Goal: Task Accomplishment & Management: Use online tool/utility

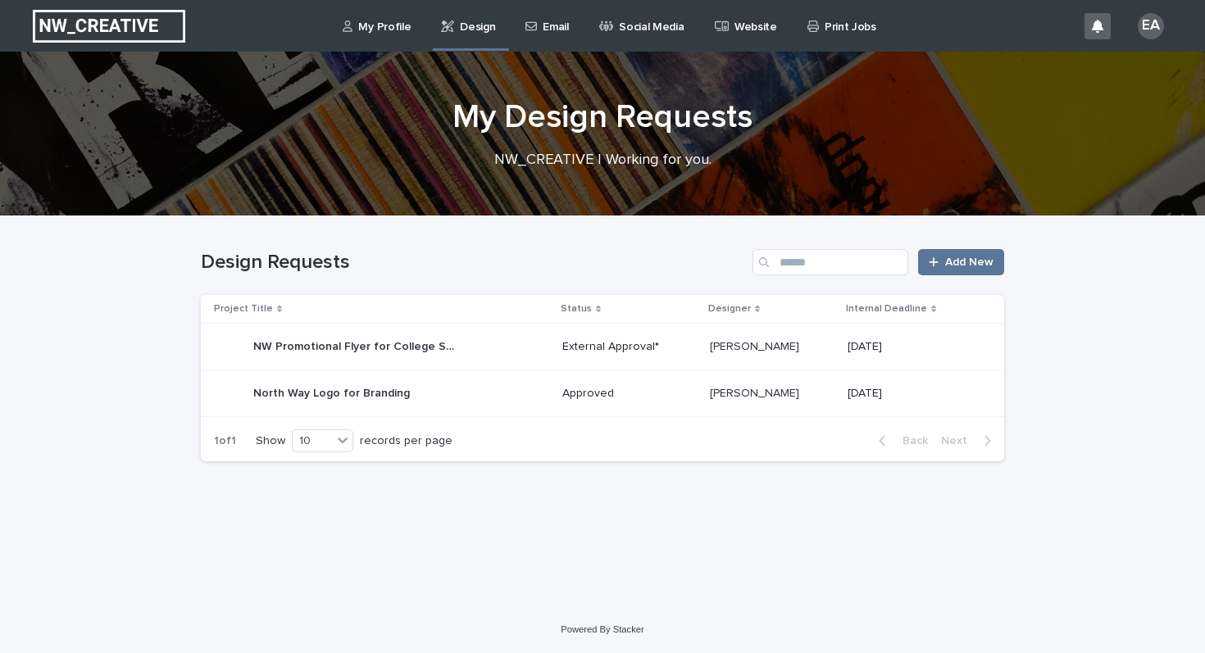
click at [787, 344] on p "[PERSON_NAME]" at bounding box center [756, 345] width 93 height 17
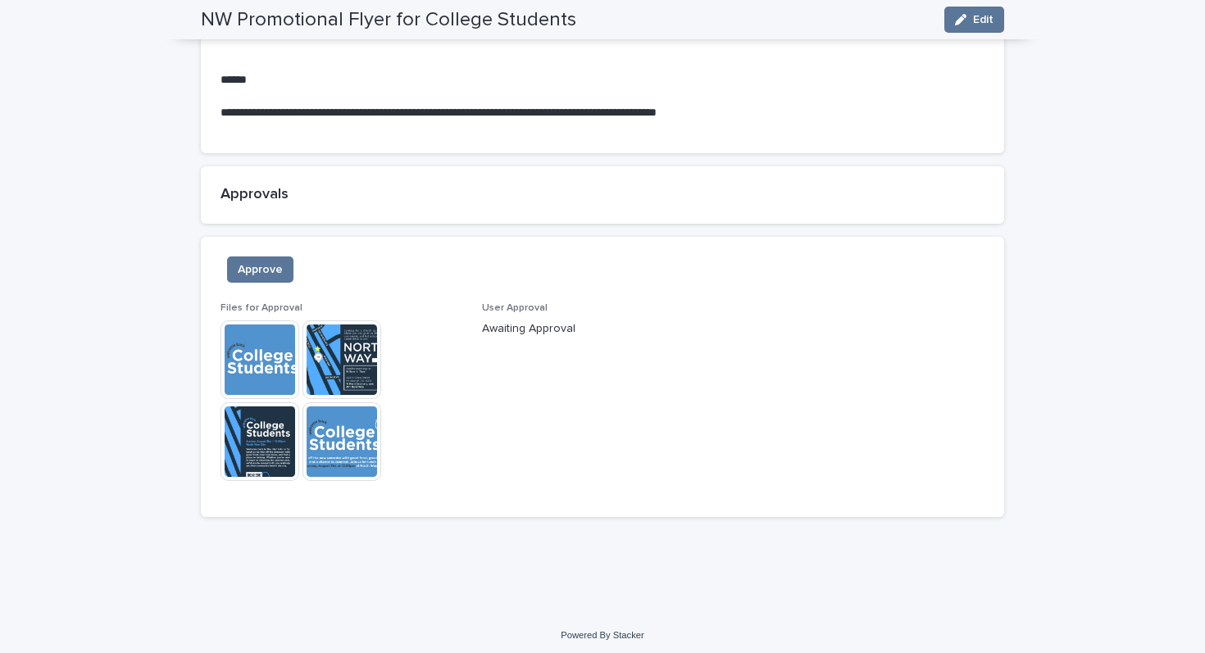
scroll to position [1397, 0]
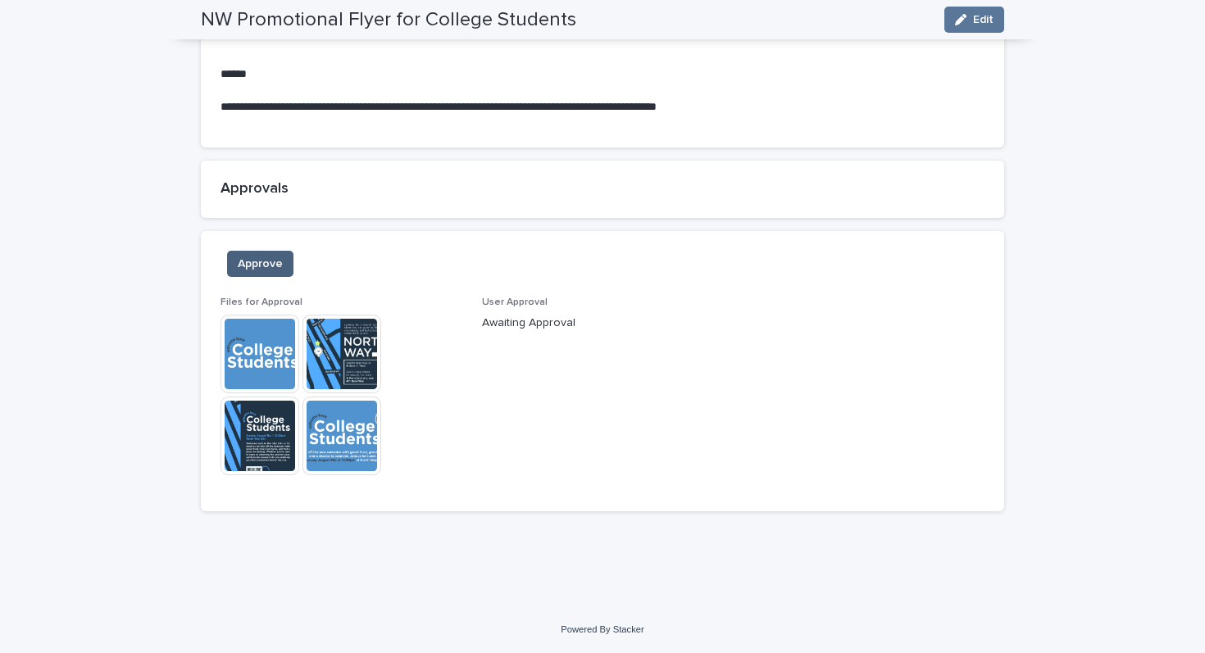
click at [265, 259] on span "Approve" at bounding box center [260, 264] width 45 height 16
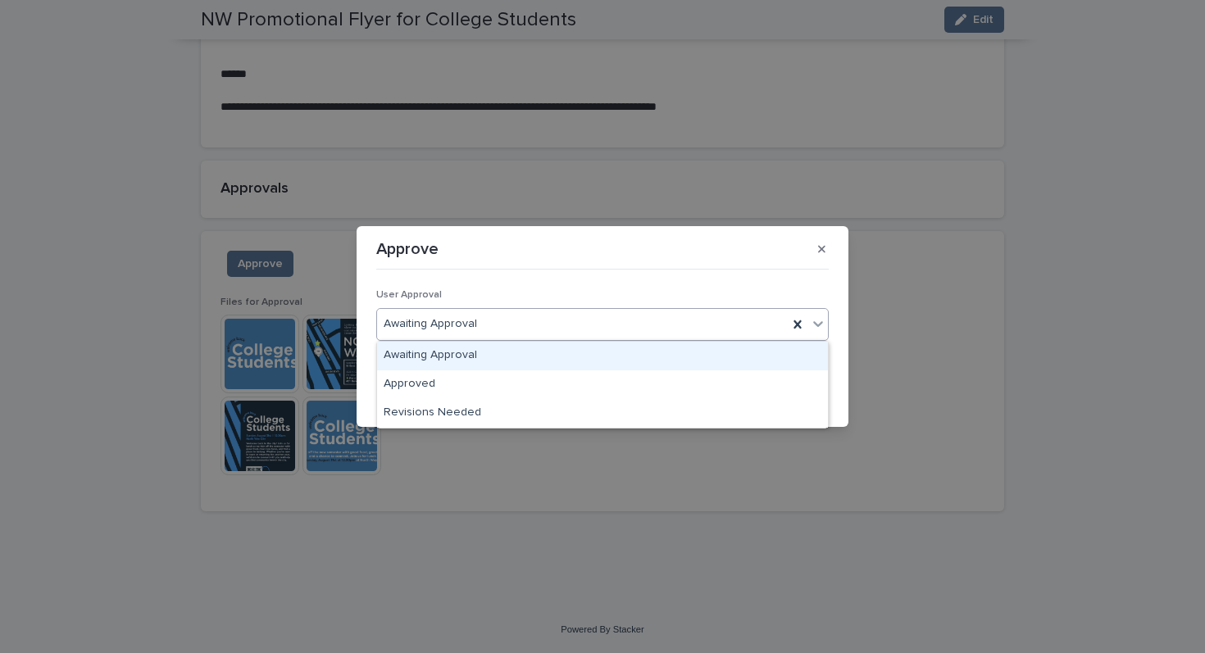
click at [814, 324] on icon at bounding box center [818, 323] width 16 height 16
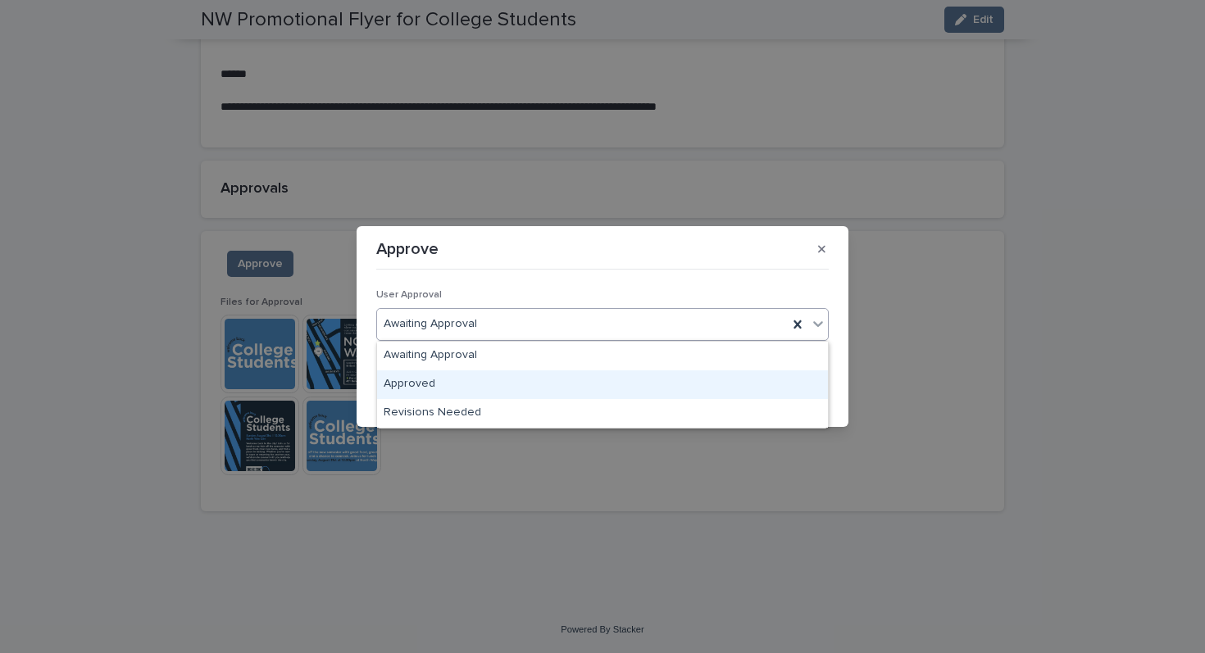
click at [714, 374] on div "Approved" at bounding box center [602, 384] width 451 height 29
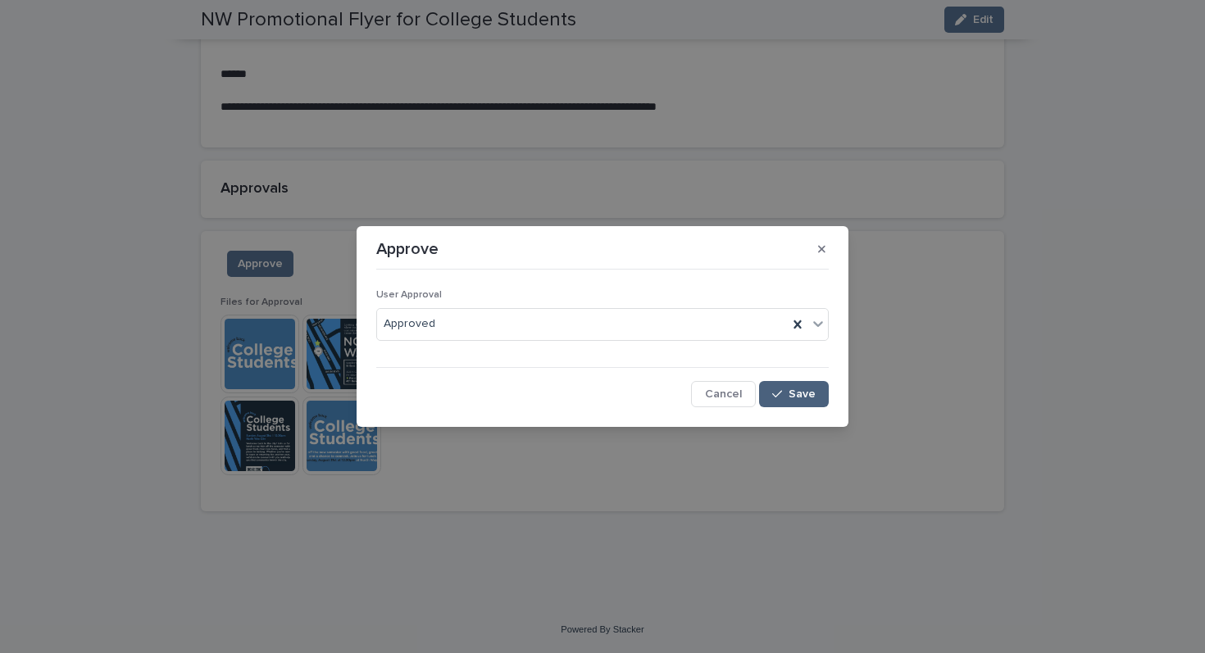
click at [796, 396] on span "Save" at bounding box center [801, 393] width 27 height 11
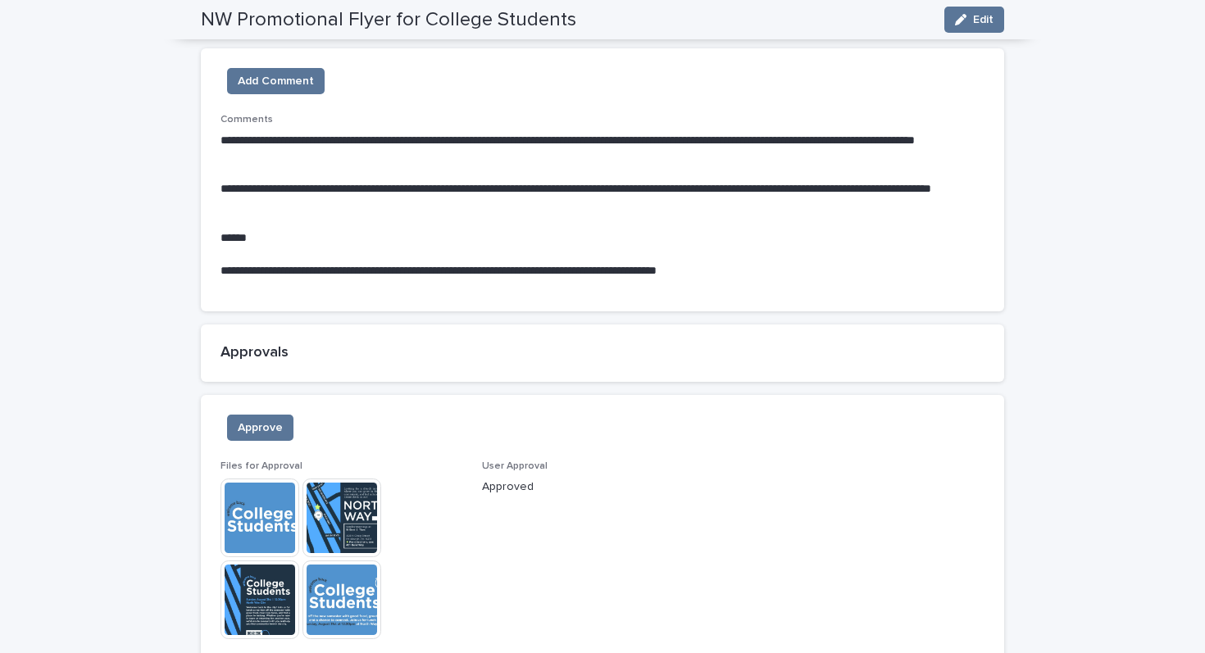
scroll to position [1214, 0]
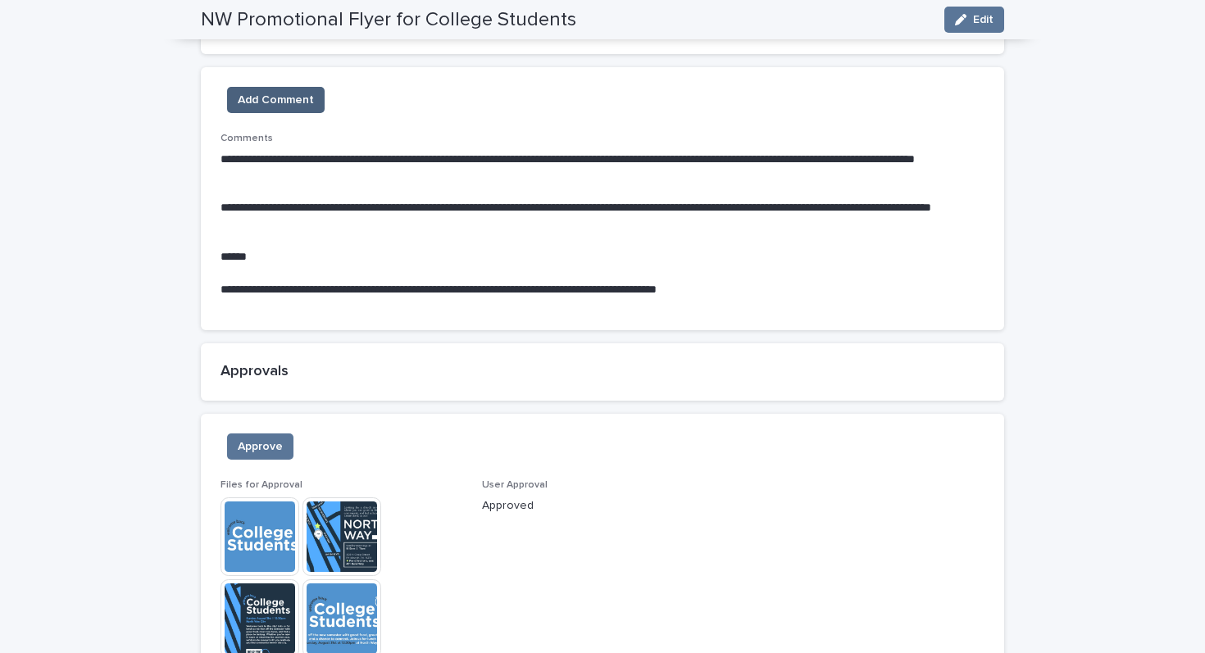
click at [309, 96] on span "Add Comment" at bounding box center [276, 100] width 76 height 16
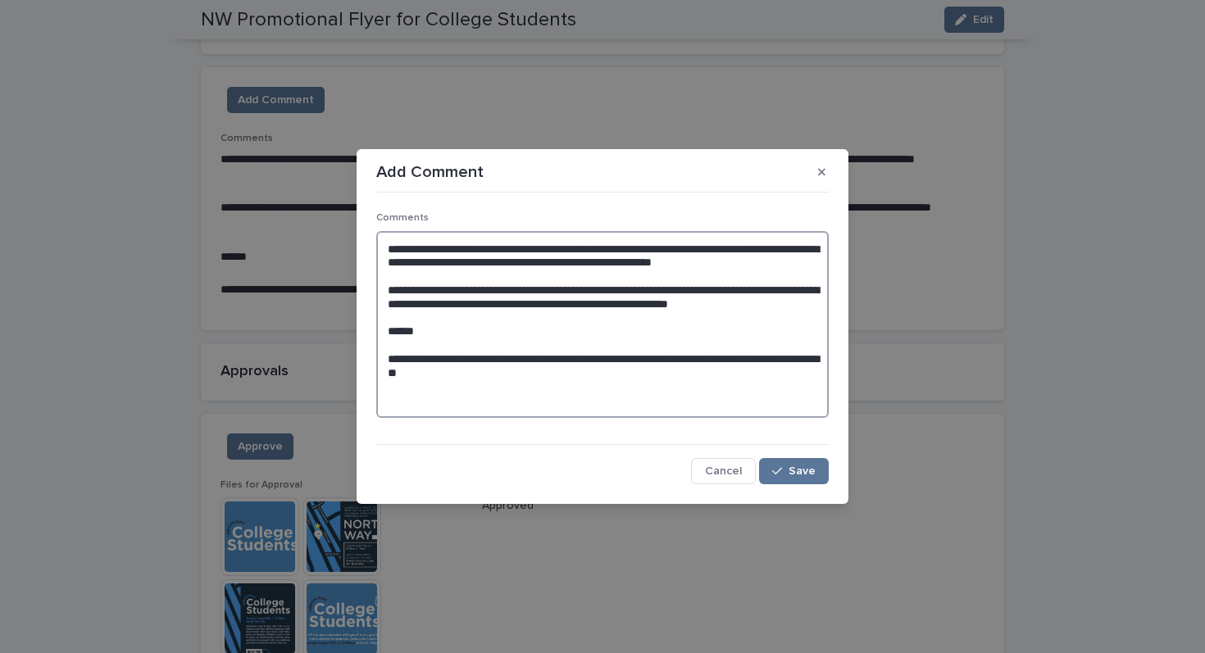
click at [487, 393] on textarea "**********" at bounding box center [602, 324] width 452 height 187
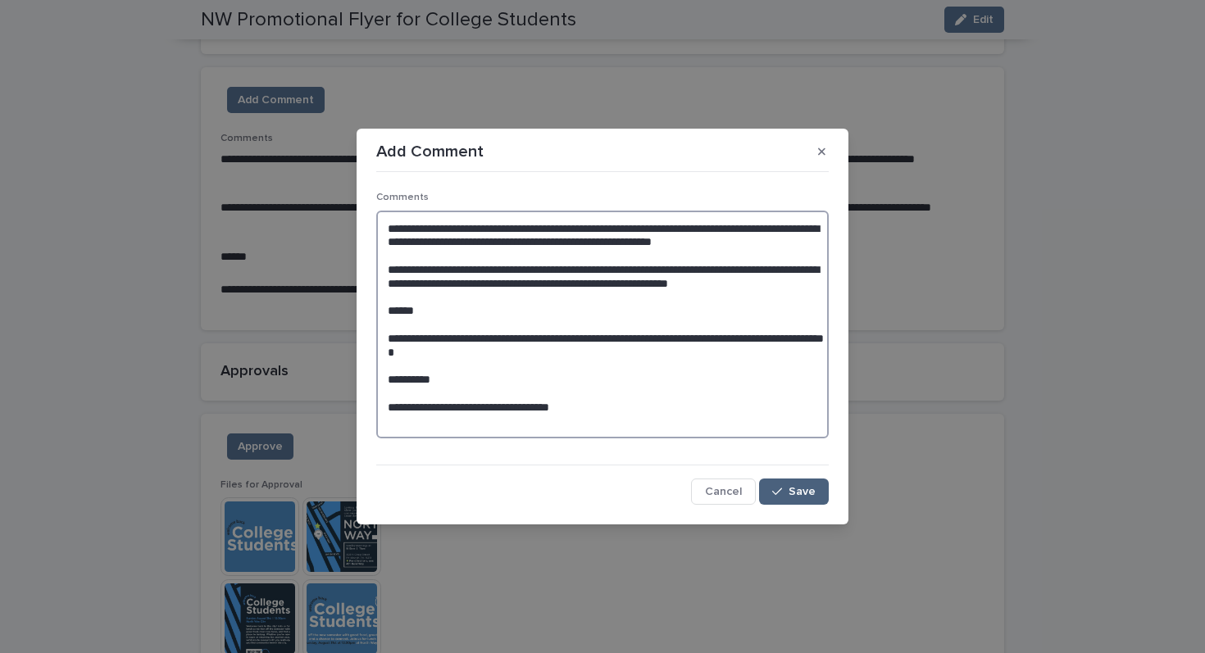
type textarea "**********"
click at [810, 490] on span "Save" at bounding box center [801, 491] width 27 height 11
